Goal: Task Accomplishment & Management: Complete application form

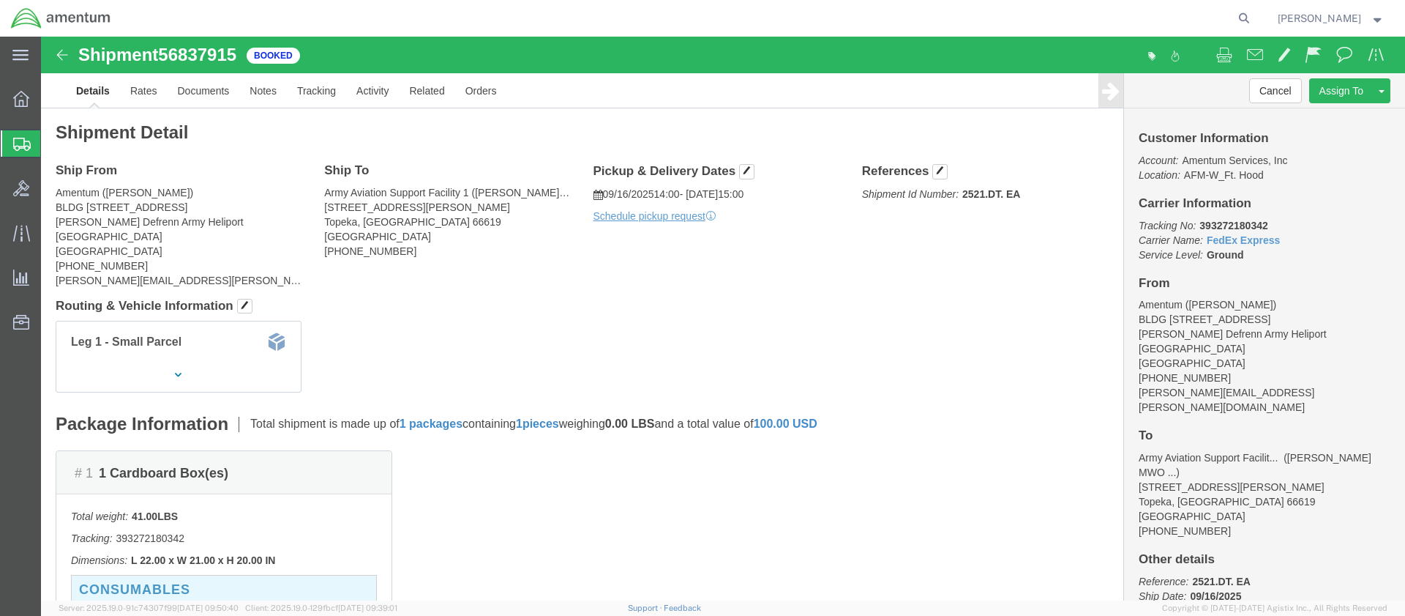
click at [0, 0] on span "Create Shipment" at bounding box center [0, 0] width 0 height 0
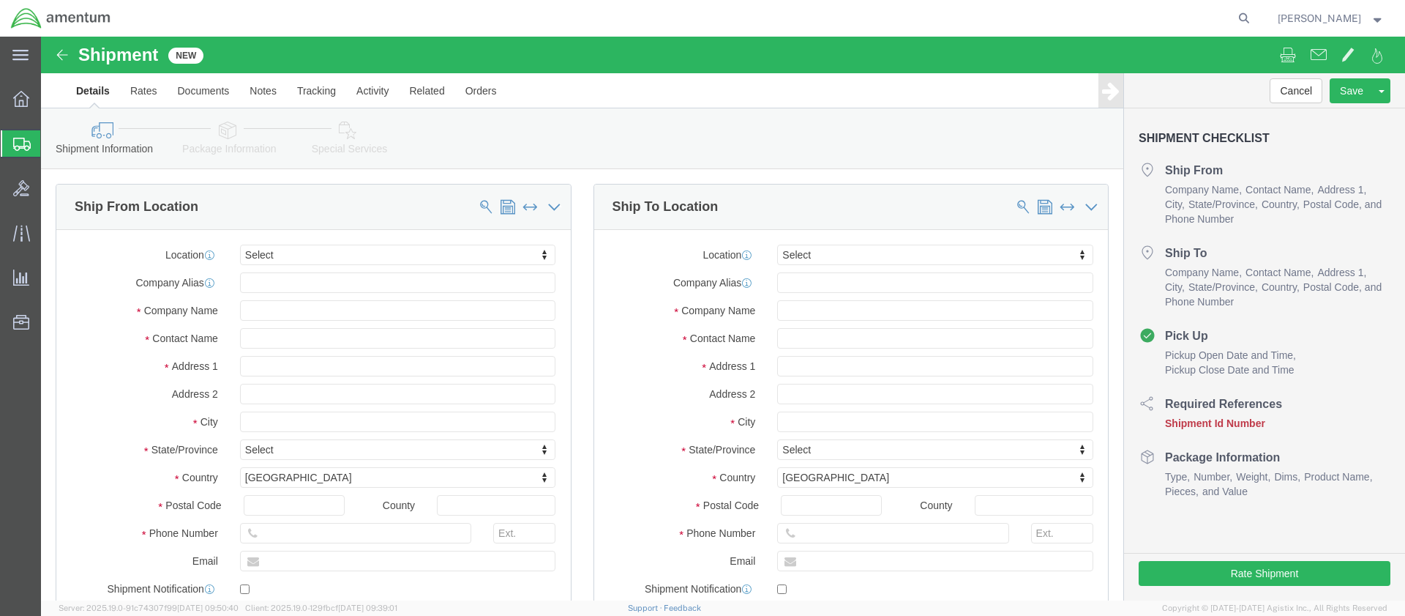
select select
click input "text"
type input "[PERSON_NAME]"
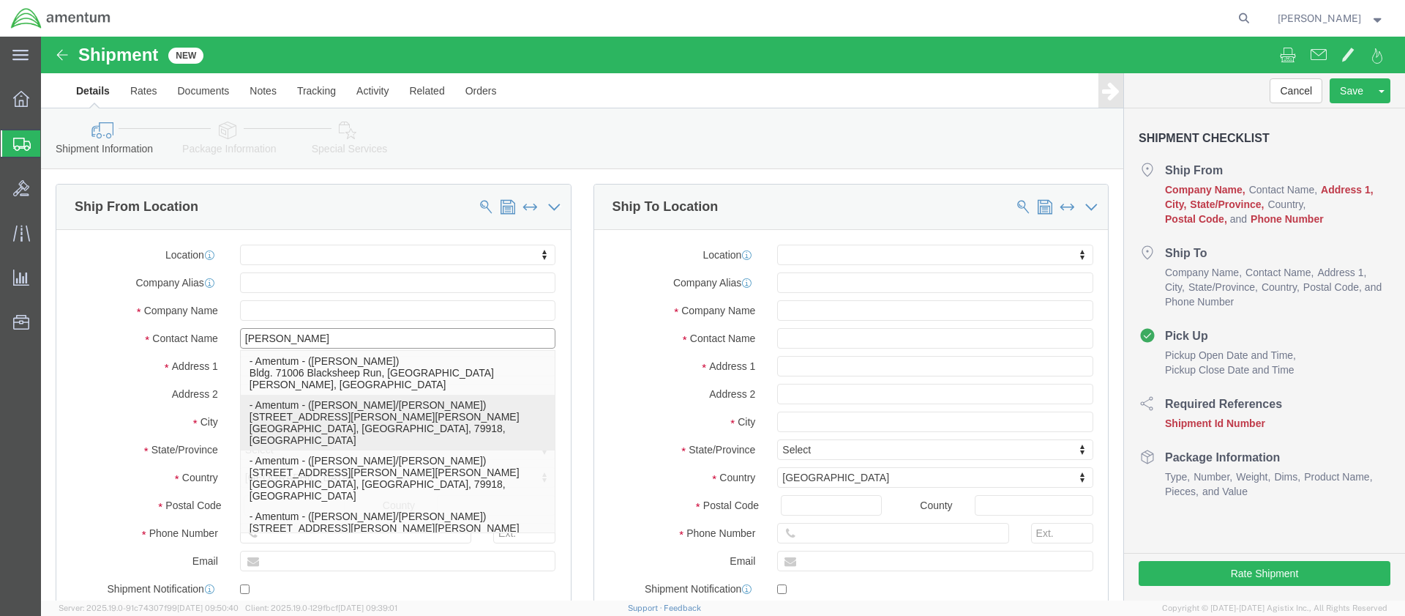
click p "- Amentum - ([PERSON_NAME]/[PERSON_NAME]) [STREET_ADDRESS][PERSON_NAME][PERSON_…"
select select
type input "[STREET_ADDRESS][PERSON_NAME][PERSON_NAME]"
type input "79918"
type input "Amentum"
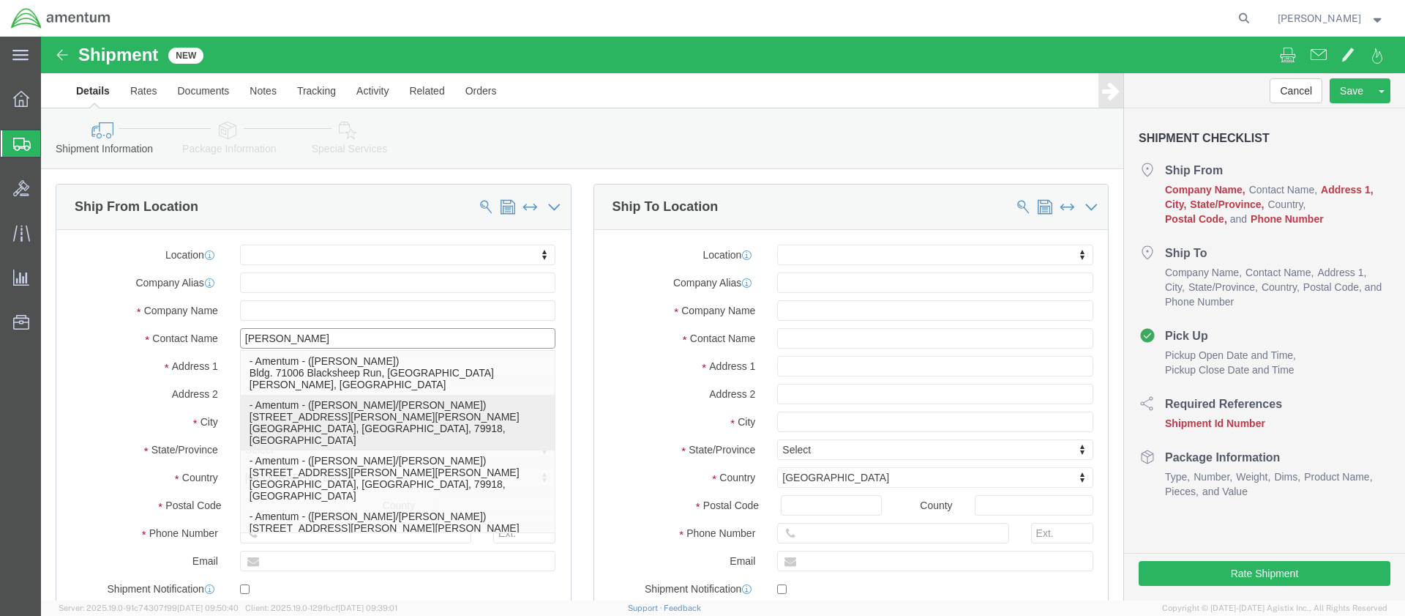
type input "[PERSON_NAME]/[PERSON_NAME]"
type input "Ft. Bliss"
select select "[GEOGRAPHIC_DATA]"
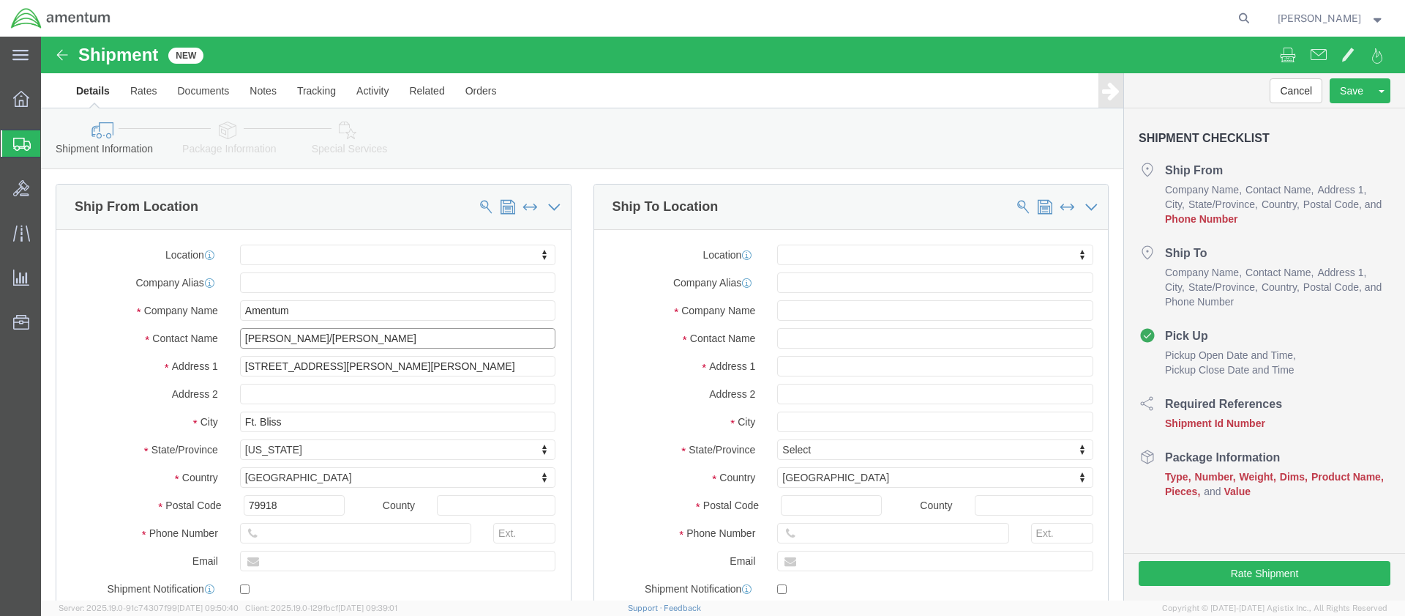
type input "[PERSON_NAME]/[PERSON_NAME]"
click input "text"
paste input "[PHONE_NUMBER]"
type input "[PHONE_NUMBER]"
click input "text"
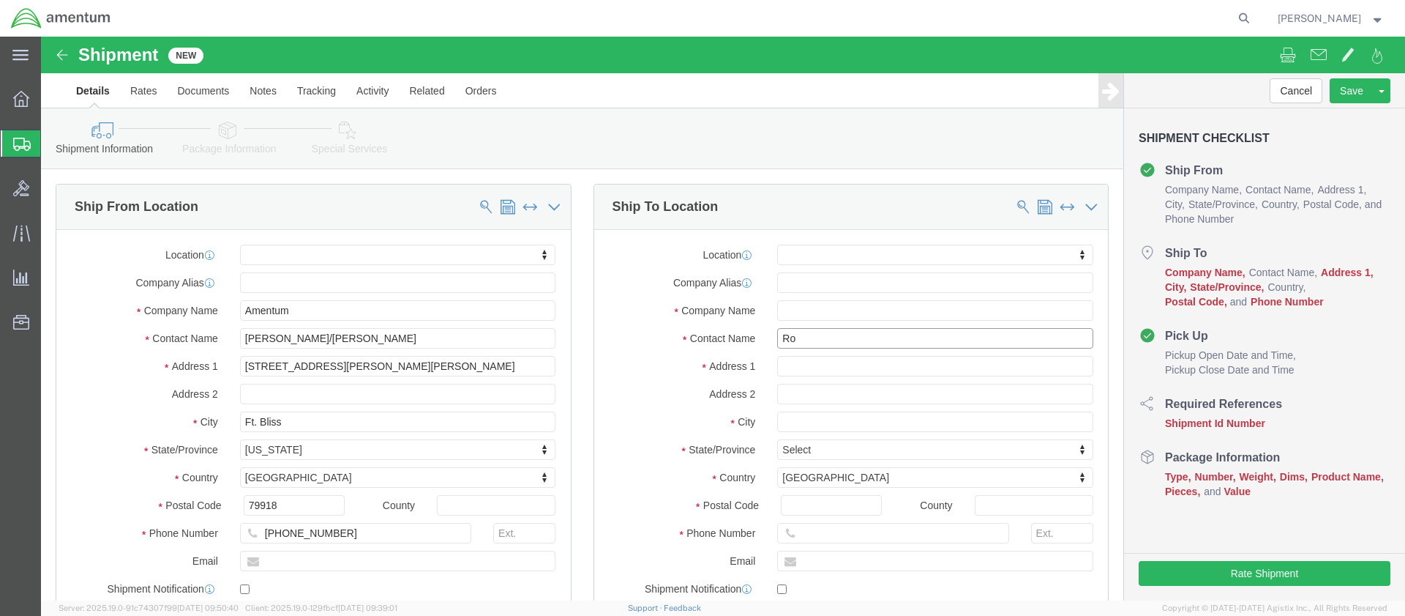
type input "[PERSON_NAME]"
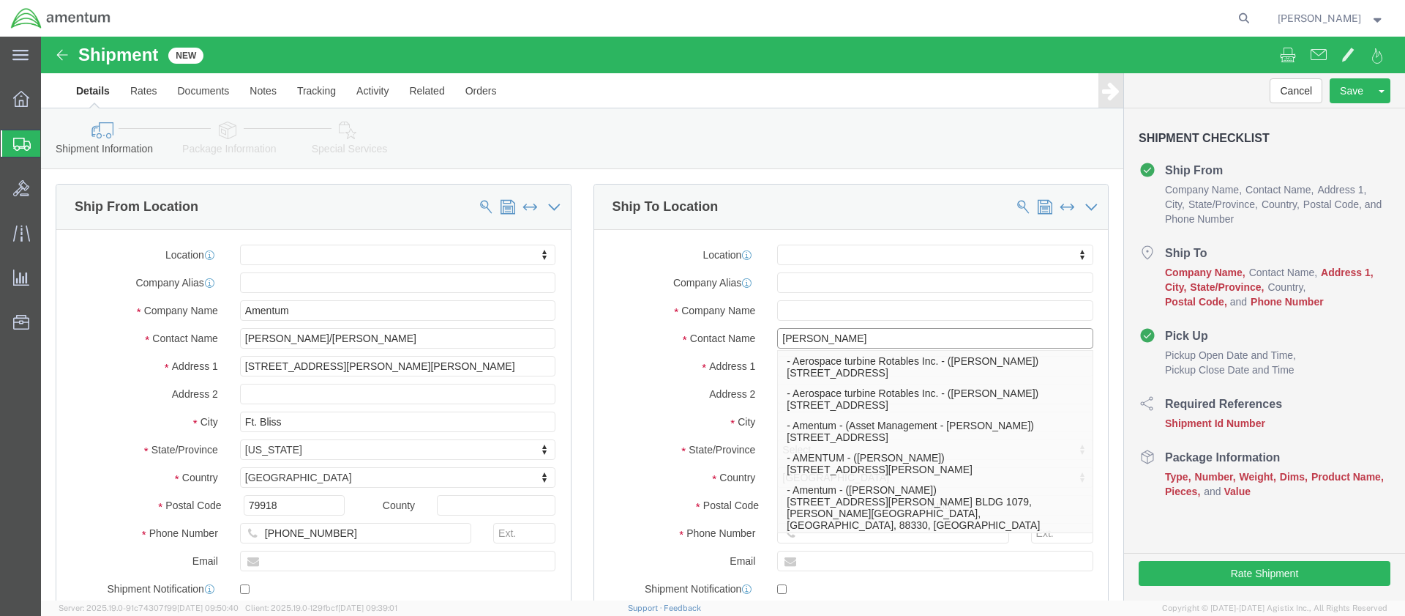
click p "- Amentum - ([PERSON_NAME]***) BLDG [STREET_ADDRESS][PERSON_NAME] Defrenn Army …"
select select
type input "BLDG [STREET_ADDRESS]"
type input "[PERSON_NAME] Defrenn Army Heliport"
type input "76544"
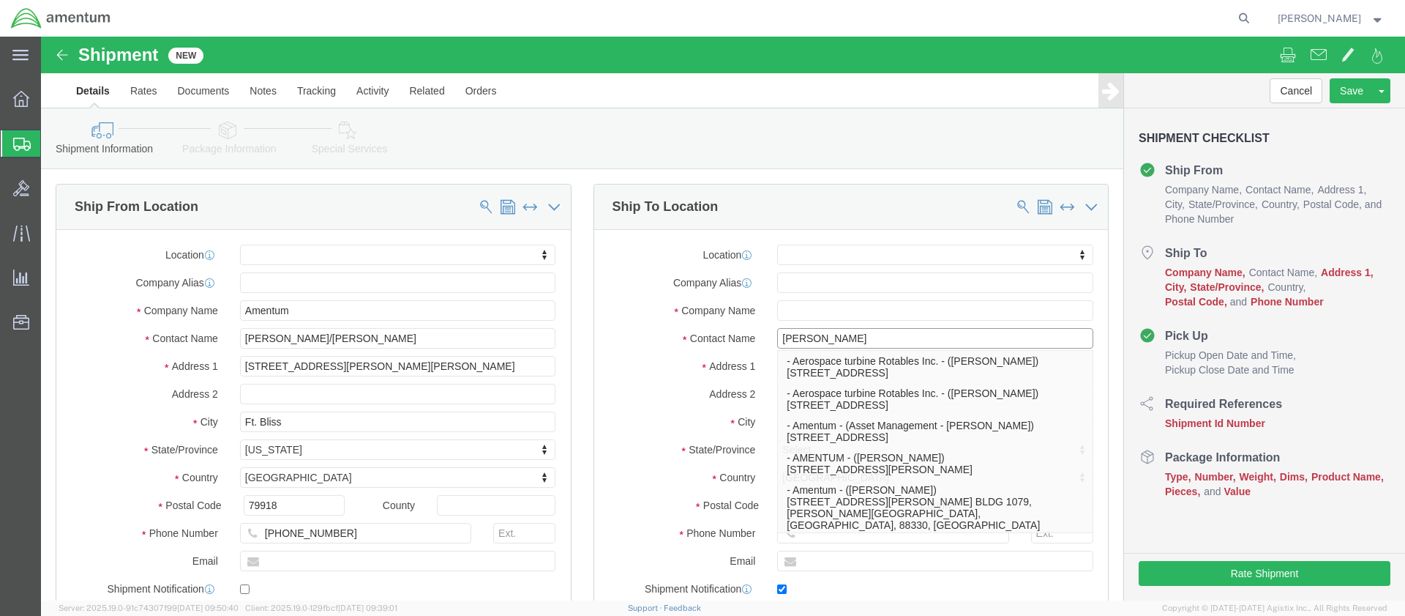
type input "[PHONE_NUMBER]"
type input "[PERSON_NAME][EMAIL_ADDRESS][PERSON_NAME][DOMAIN_NAME]"
checkbox input "true"
type input "Amentum"
type input "[PERSON_NAME]***"
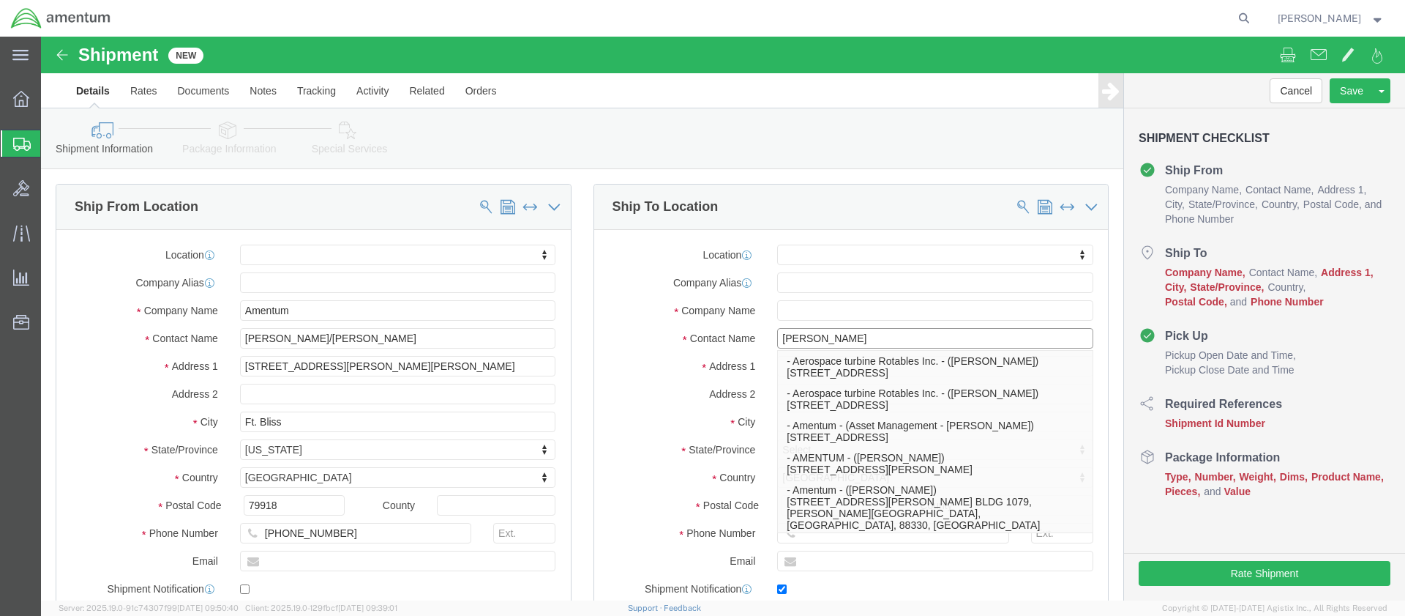
type input "Fort Hood"
select select "[GEOGRAPHIC_DATA]"
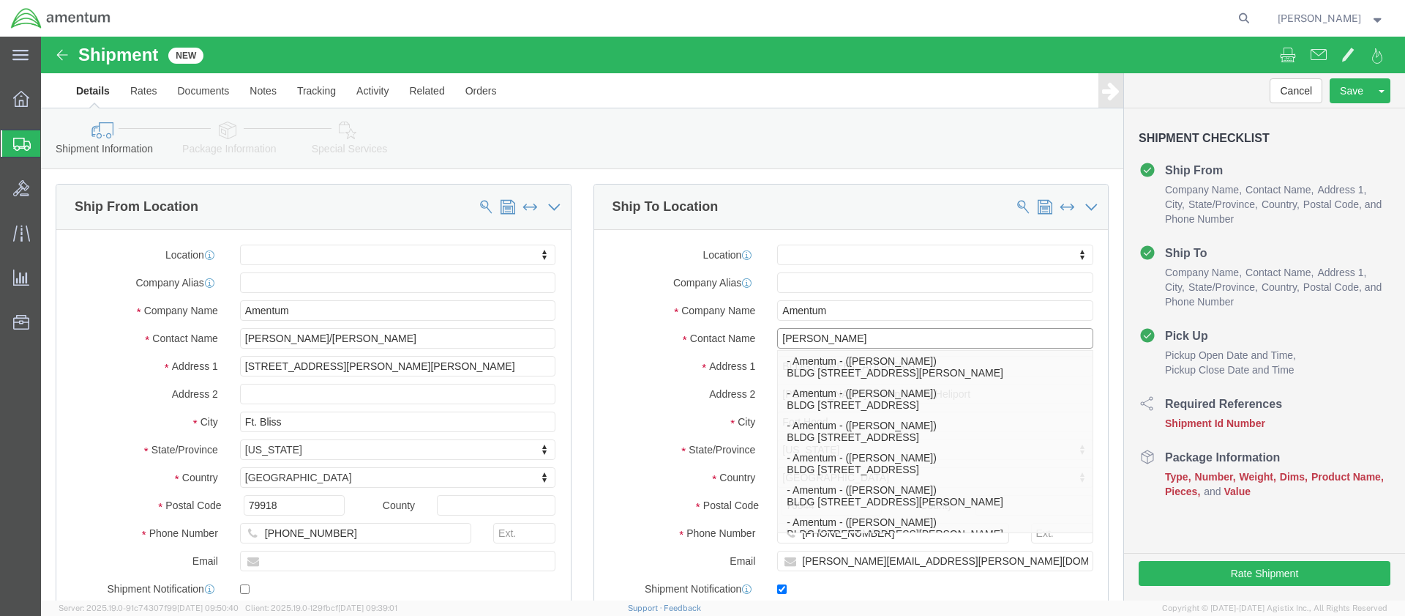
type input "[PERSON_NAME]"
click label "Postal Code"
click input "76544"
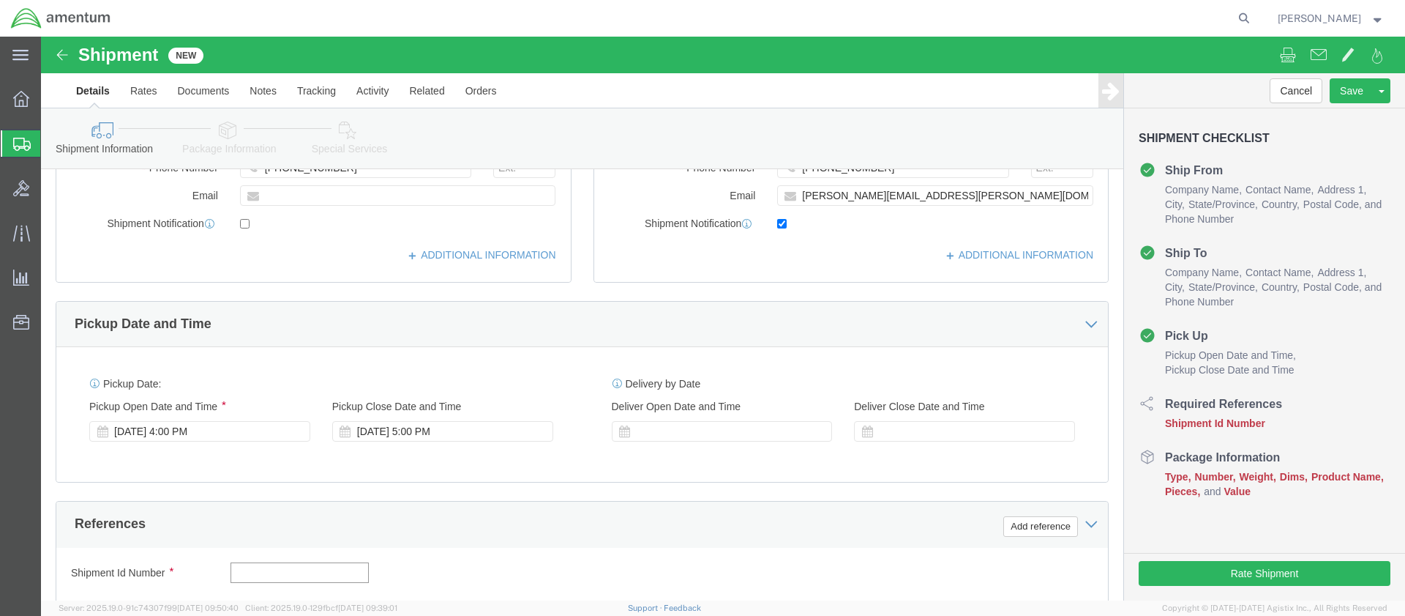
click input "text"
paste input "4999.R.2521.BL.BH.01.CAVA.00"
type input "4999.R.2521.BL.BH.01.CAVA.00"
click button "Continue"
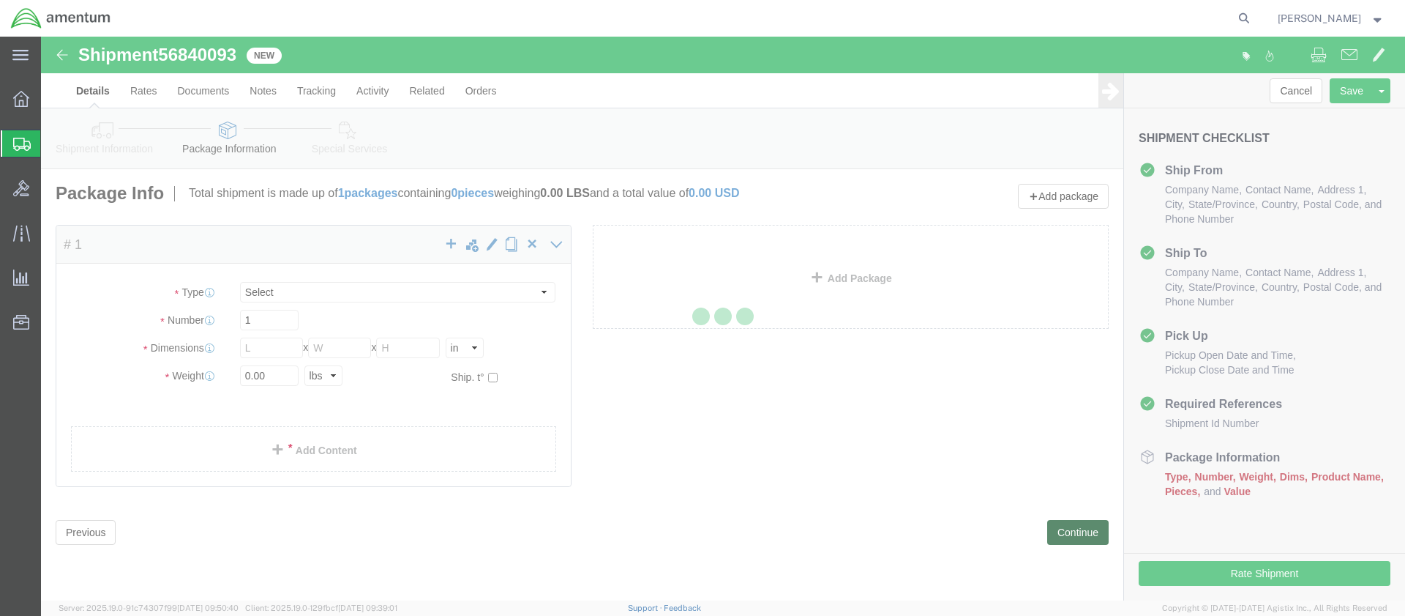
select select "CBOX"
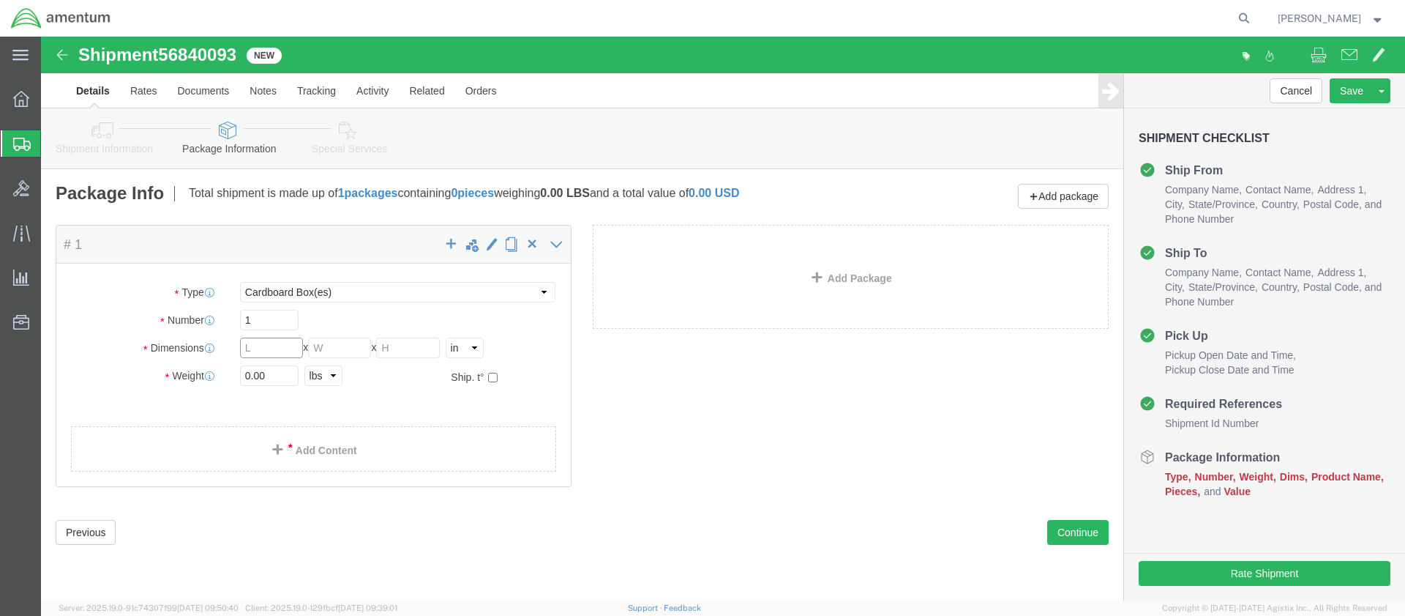
click input "text"
type input "36"
type input "24"
type input "19"
type input "80.0"
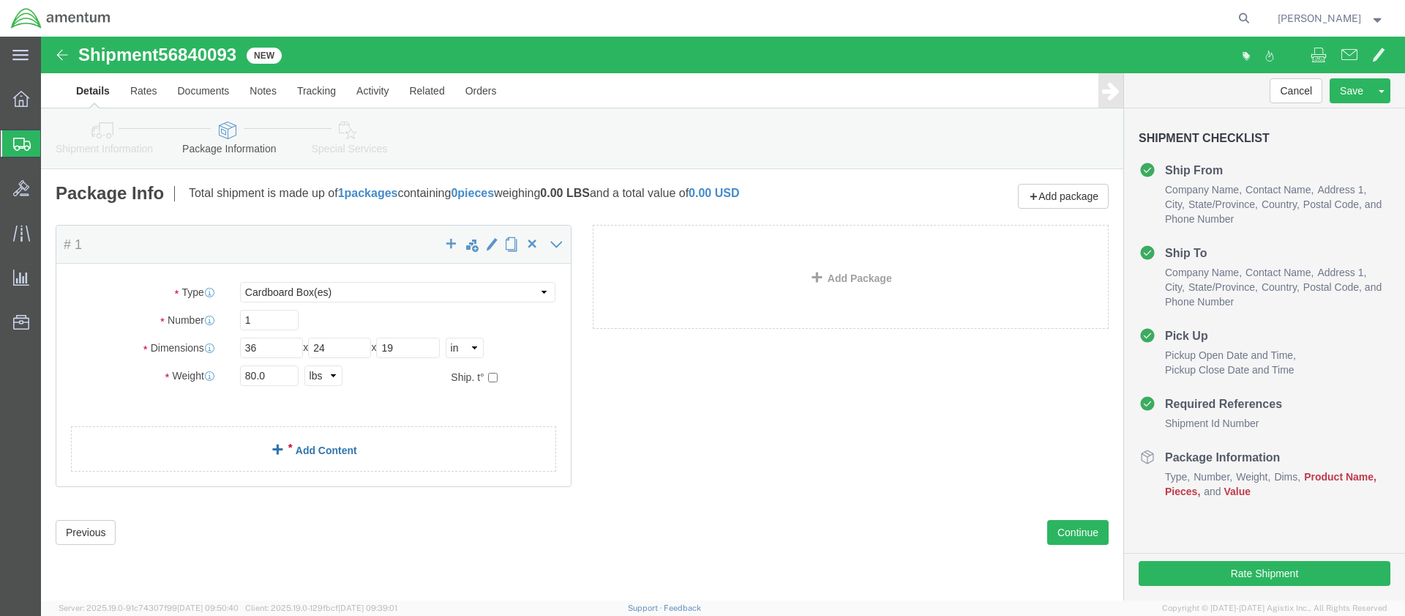
click link "Add Content"
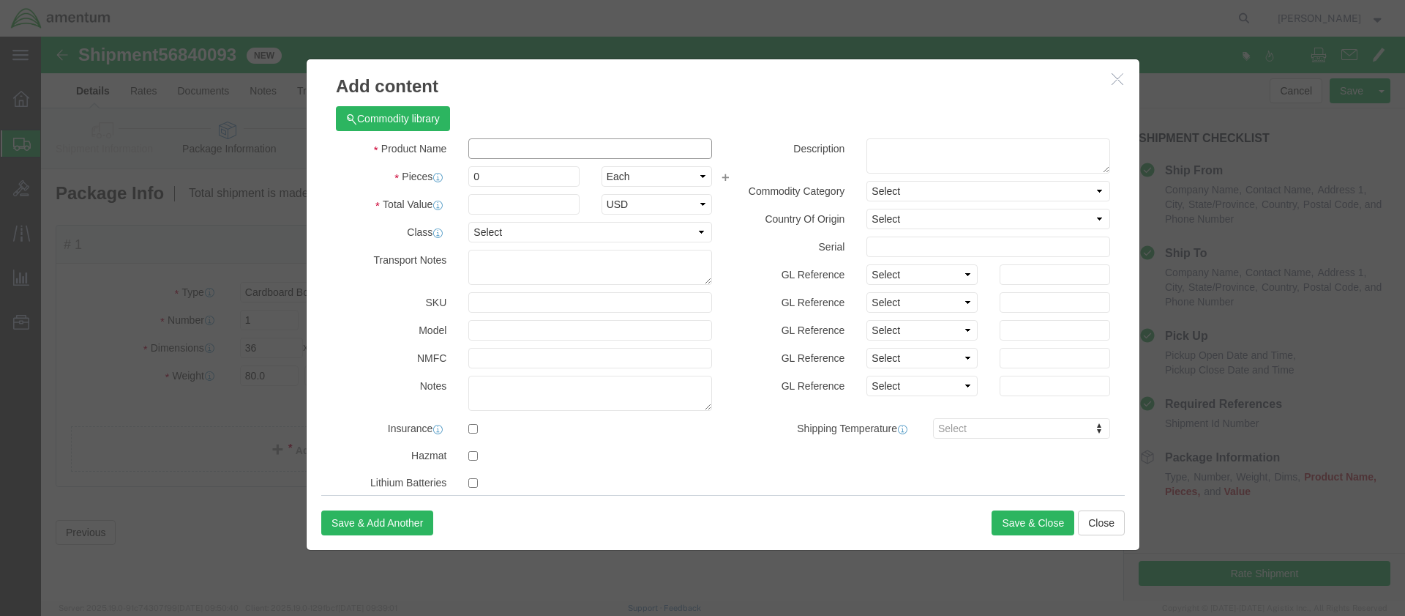
click input "text"
type input "Depot Items"
type input "1"
type input "100.00"
select select "50"
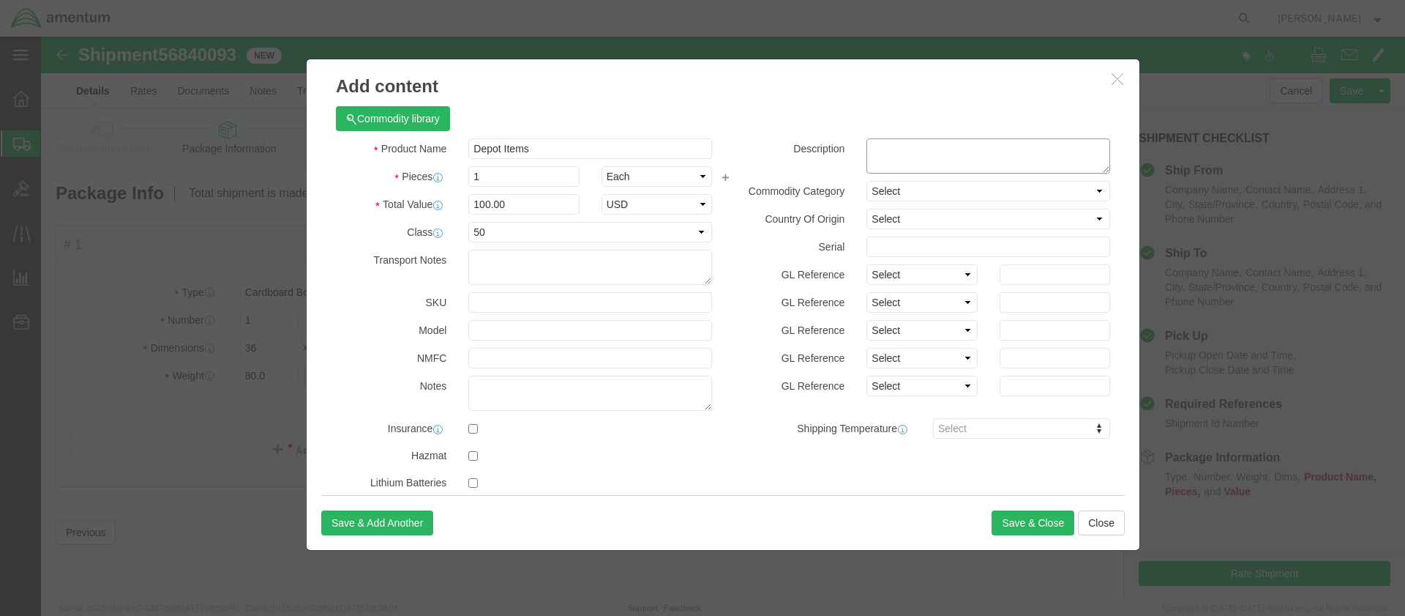
click textarea
type textarea "CCAD"
select select "US"
click button "Save & Close"
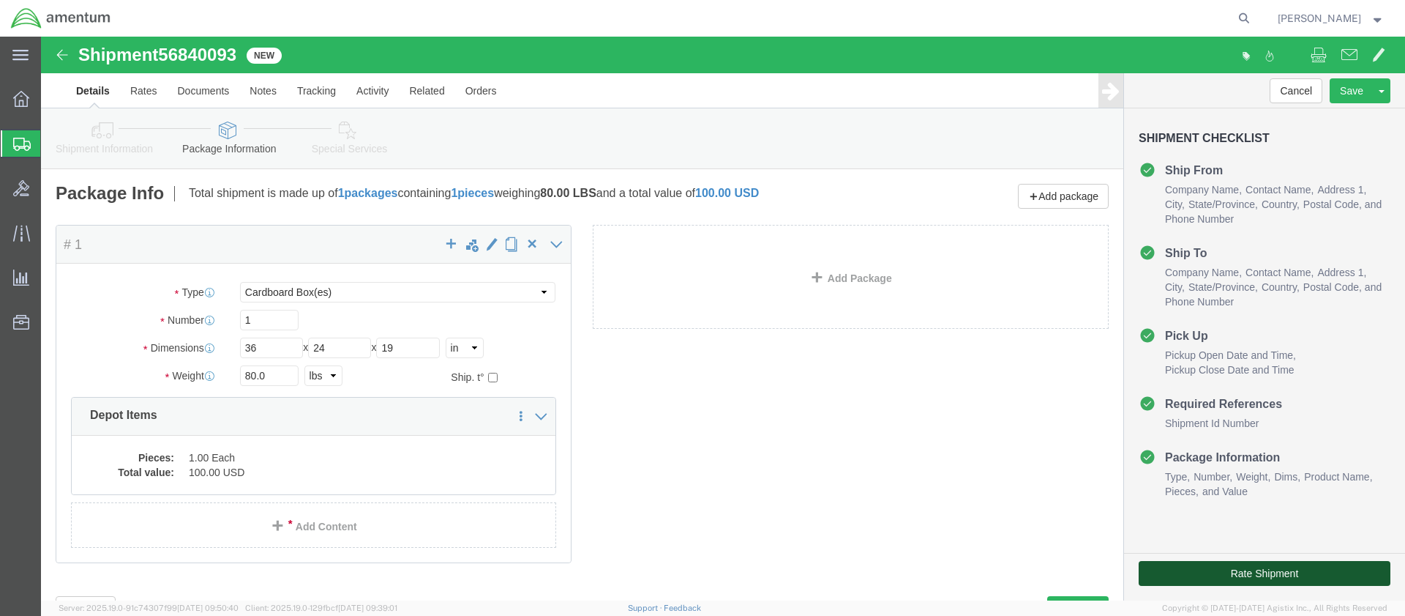
click button "Rate Shipment"
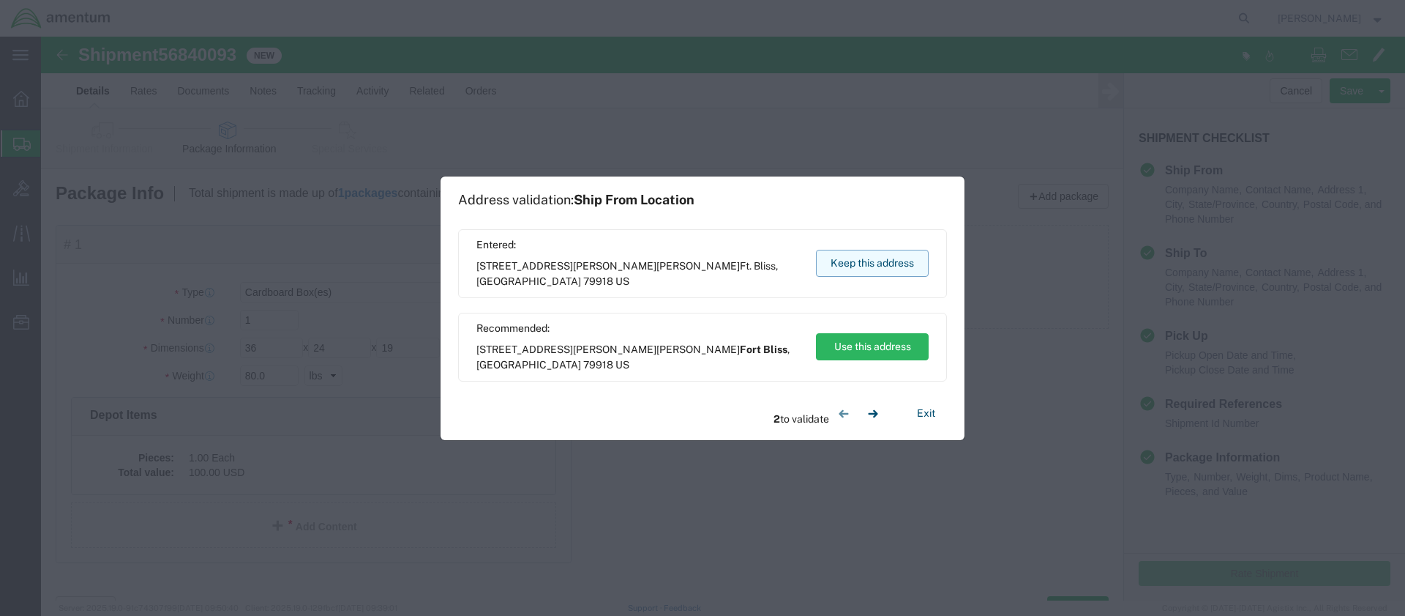
click at [869, 261] on button "Keep this address" at bounding box center [872, 263] width 113 height 27
click at [869, 260] on button "Keep this address" at bounding box center [872, 263] width 113 height 27
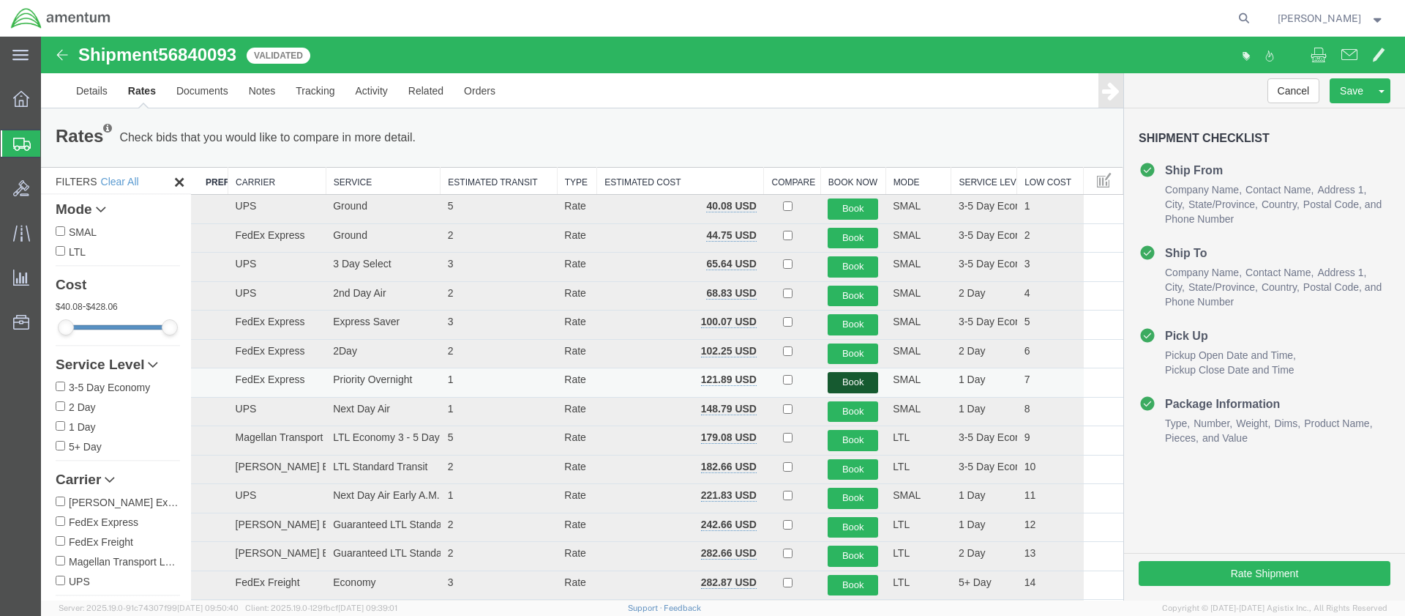
click at [845, 381] on button "Book" at bounding box center [853, 382] width 51 height 21
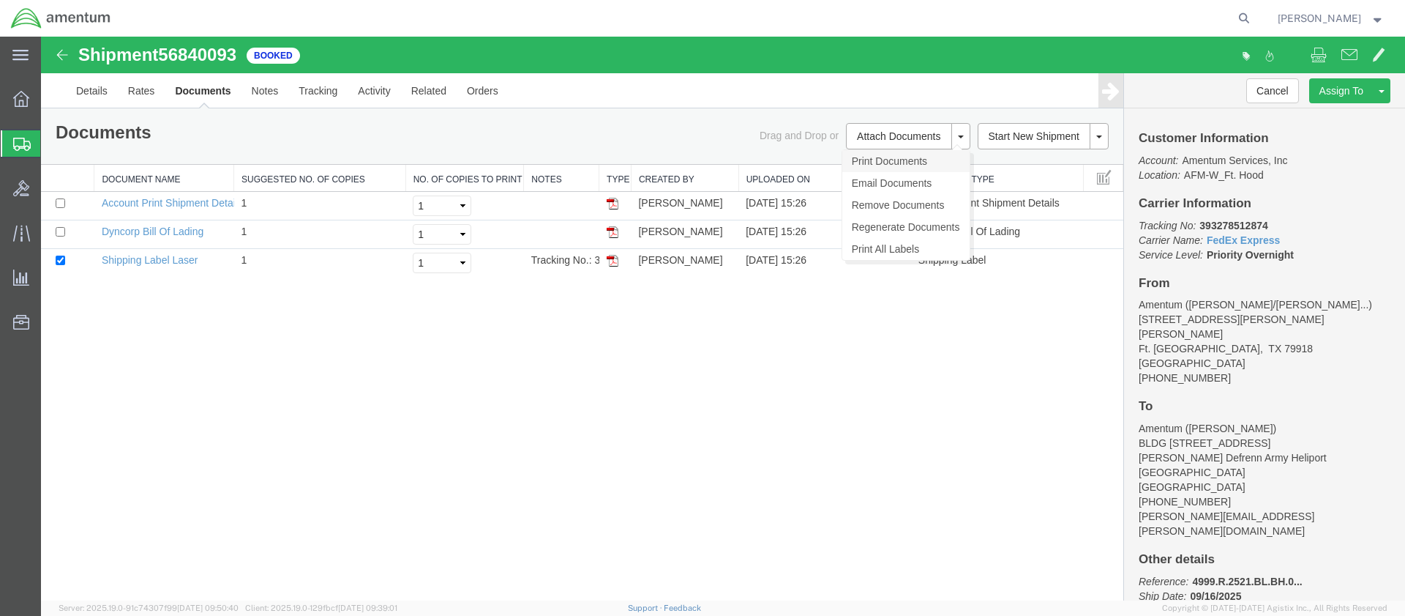
click at [870, 156] on link "Print Documents" at bounding box center [905, 161] width 127 height 22
drag, startPoint x: 592, startPoint y: 441, endPoint x: 52, endPoint y: 356, distance: 546.8
click at [404, 410] on div "Shipment 56840093 3 of 3 Booked Details Rates Documents Notes Tracking Activity…" at bounding box center [723, 319] width 1364 height 564
